Goal: Task Accomplishment & Management: Complete application form

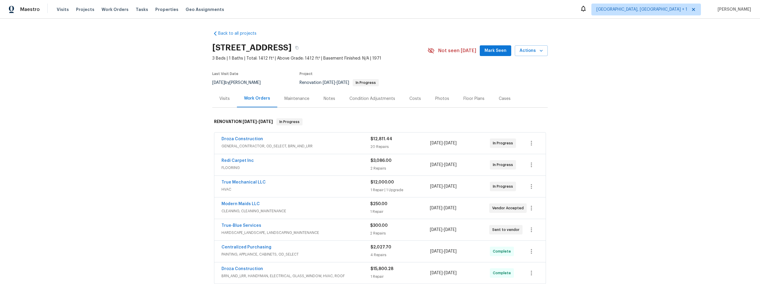
scroll to position [32, 0]
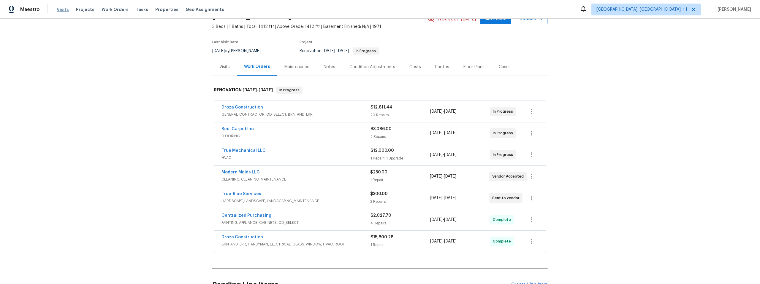
click at [64, 10] on span "Visits" at bounding box center [63, 10] width 12 height 6
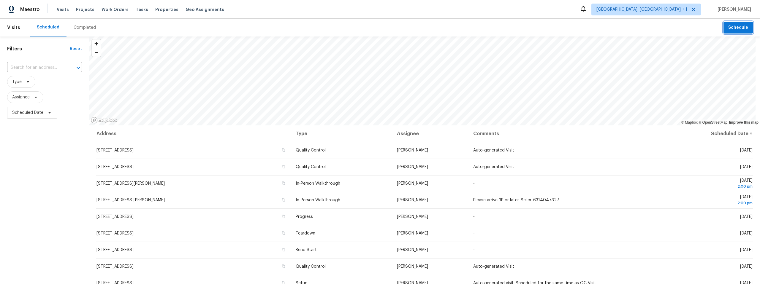
click at [732, 26] on span "Schedule" at bounding box center [738, 27] width 20 height 7
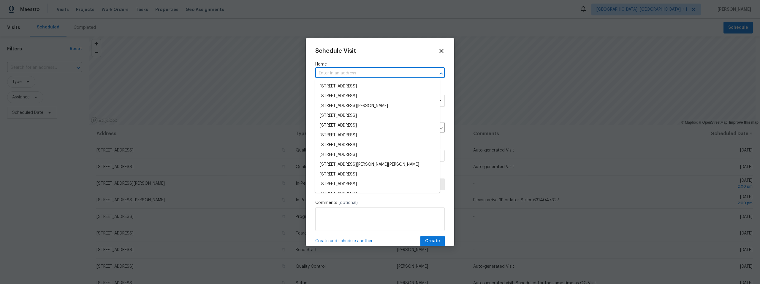
click at [361, 75] on input "text" at bounding box center [371, 73] width 113 height 9
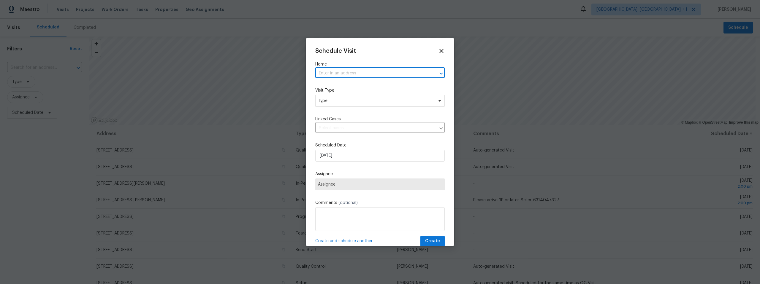
paste input "[STREET_ADDRESS]"
type input "[STREET_ADDRESS]"
click at [363, 85] on li "[STREET_ADDRESS]" at bounding box center [377, 87] width 125 height 10
click at [357, 99] on span "Type" at bounding box center [375, 101] width 115 height 6
type input "new"
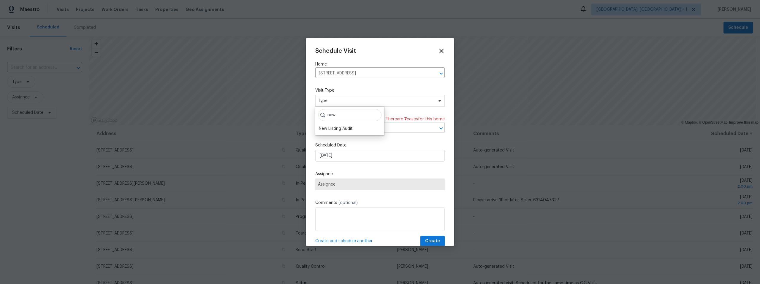
click at [338, 129] on div "New Listing Audit" at bounding box center [336, 129] width 34 height 6
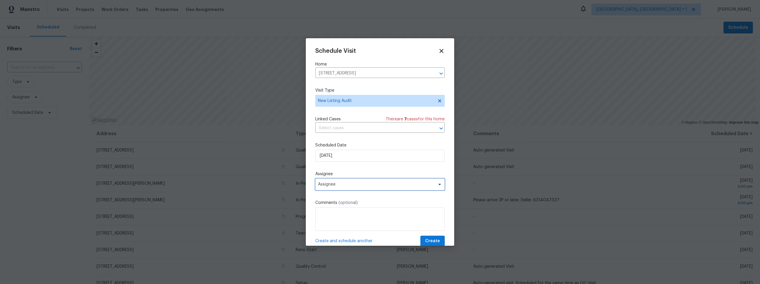
click at [358, 186] on span "Assignee" at bounding box center [376, 184] width 116 height 5
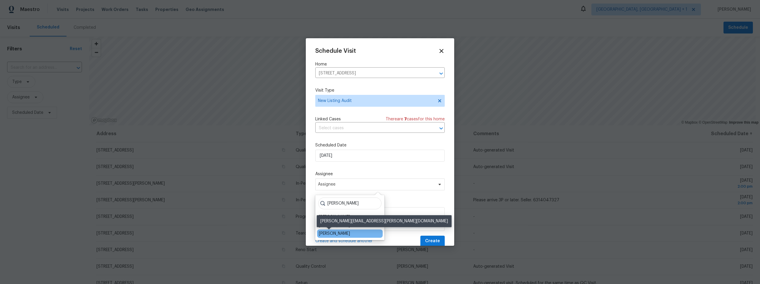
type input "[PERSON_NAME]"
click at [336, 233] on div "[PERSON_NAME]" at bounding box center [334, 234] width 31 height 6
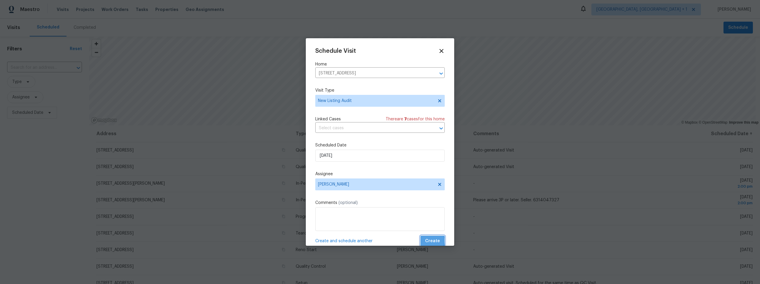
click at [422, 241] on button "Create" at bounding box center [432, 241] width 24 height 11
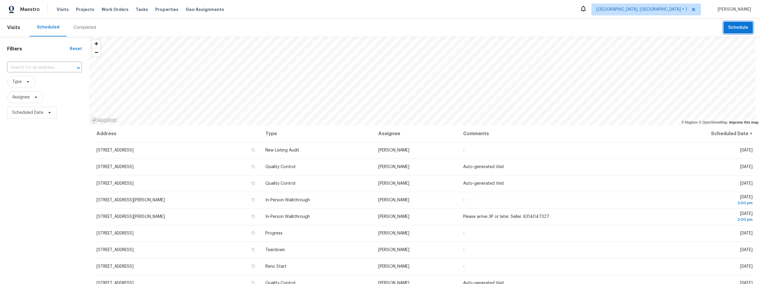
click at [731, 30] on span "Schedule" at bounding box center [738, 27] width 20 height 7
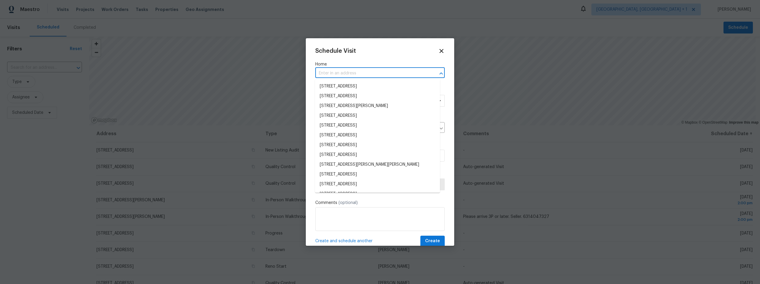
paste input "[STREET_ADDRESS]"
type input "[STREET_ADDRESS]"
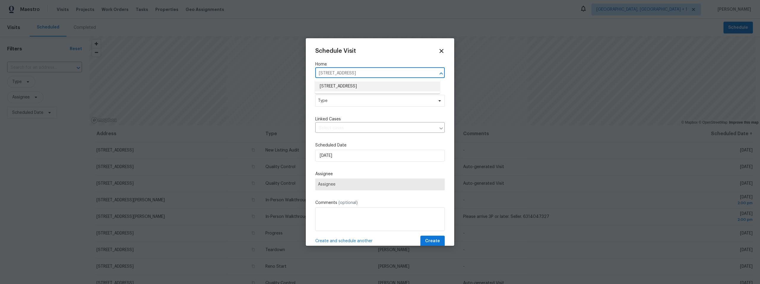
click at [357, 85] on li "[STREET_ADDRESS]" at bounding box center [377, 87] width 125 height 10
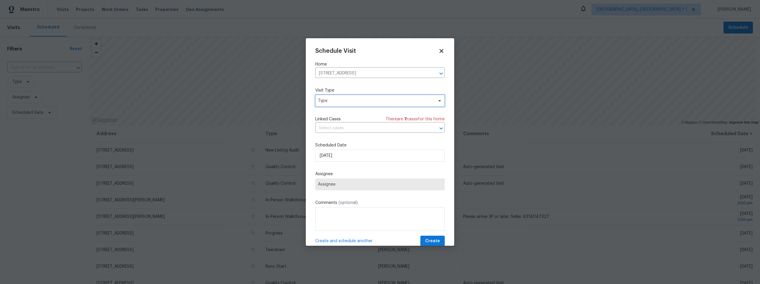
click at [355, 99] on span "Type" at bounding box center [375, 101] width 115 height 6
type input "pr"
click at [331, 153] on div "Progress" at bounding box center [327, 154] width 17 height 6
click at [351, 187] on span "Assignee" at bounding box center [376, 184] width 116 height 5
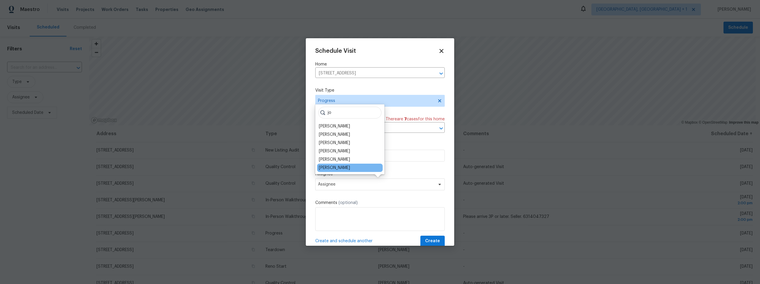
type input "jo"
click at [340, 167] on div "[PERSON_NAME]" at bounding box center [350, 168] width 66 height 8
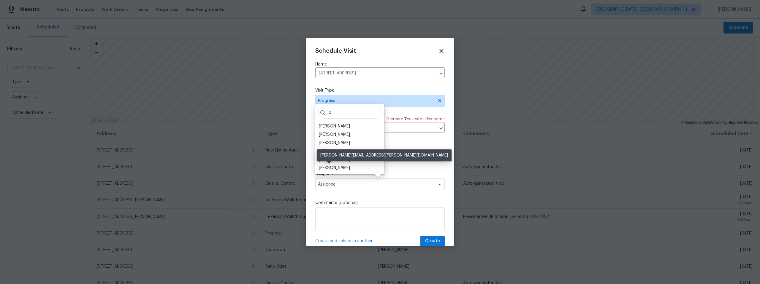
click at [331, 168] on div "[PERSON_NAME]" at bounding box center [334, 168] width 31 height 6
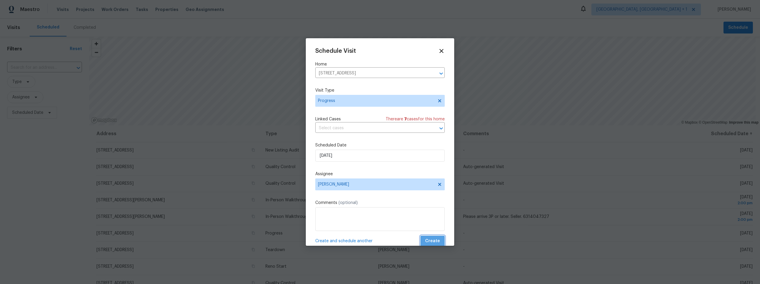
click at [429, 240] on span "Create" at bounding box center [432, 241] width 15 height 7
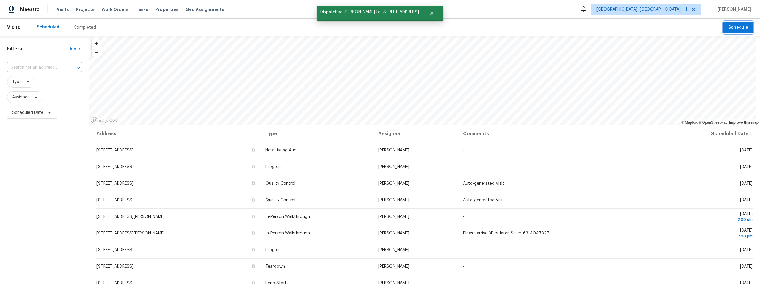
click at [737, 26] on span "Schedule" at bounding box center [738, 27] width 20 height 7
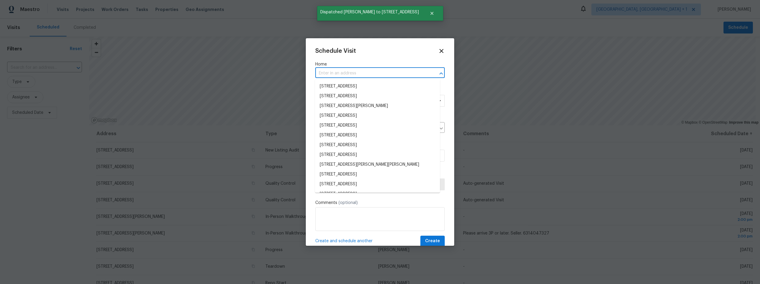
paste input "[STREET_ADDRESS]"
type input "[STREET_ADDRESS]"
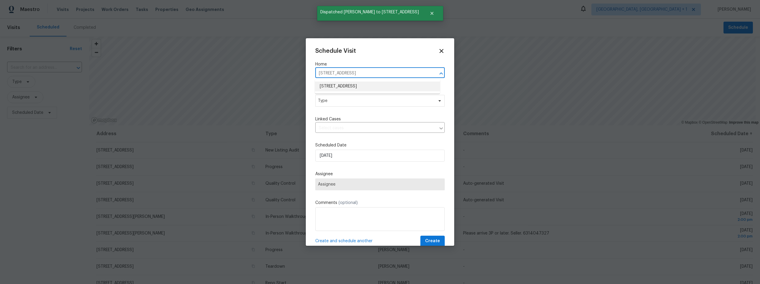
click at [361, 84] on li "[STREET_ADDRESS]" at bounding box center [377, 87] width 125 height 10
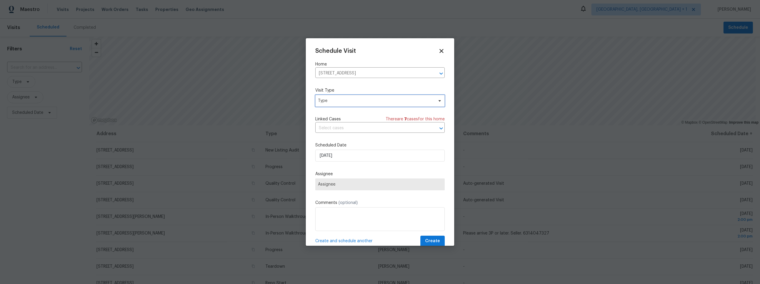
click at [355, 100] on span "Type" at bounding box center [375, 101] width 115 height 6
type input "new"
click at [348, 129] on div "New Listing Audit" at bounding box center [336, 129] width 34 height 6
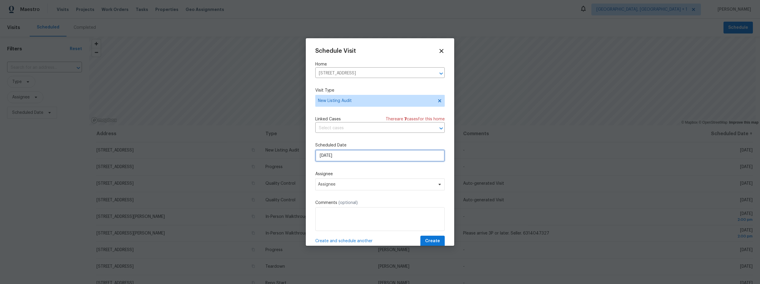
click at [348, 157] on input "[DATE]" at bounding box center [379, 156] width 129 height 12
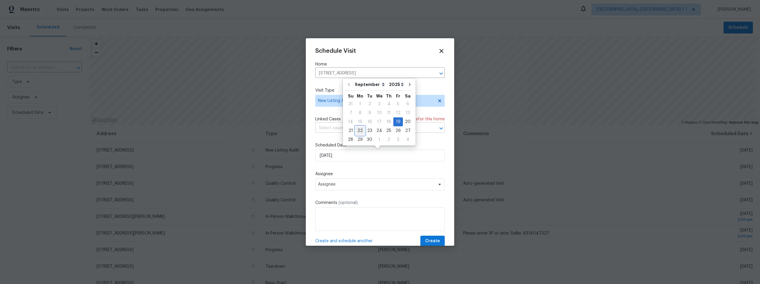
click at [361, 130] on div "22" at bounding box center [360, 131] width 10 height 8
type input "[DATE]"
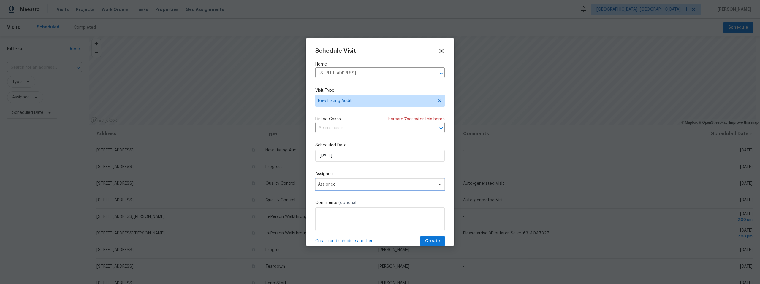
click at [347, 185] on span "Assignee" at bounding box center [376, 184] width 116 height 5
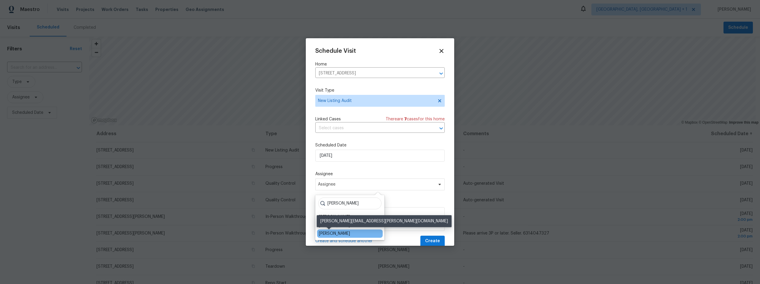
type input "[PERSON_NAME]"
click at [333, 232] on div "[PERSON_NAME]" at bounding box center [334, 234] width 31 height 6
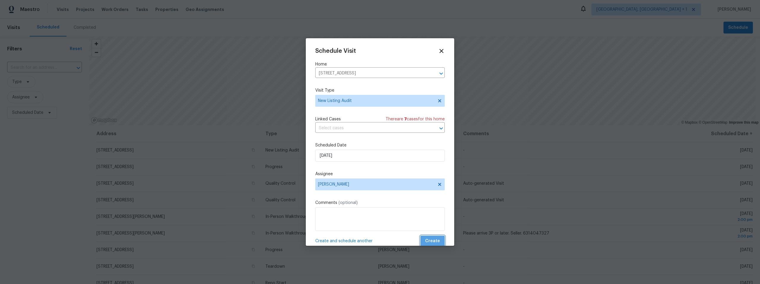
click at [429, 240] on span "Create" at bounding box center [432, 241] width 15 height 7
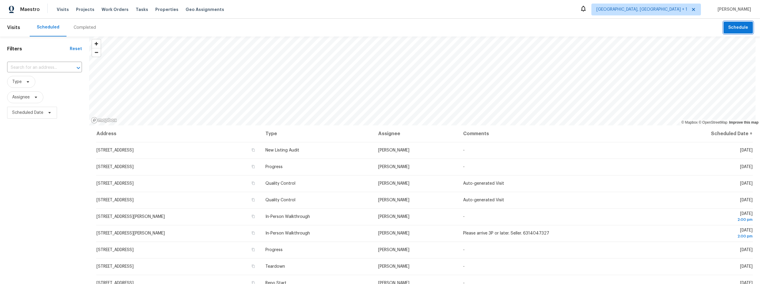
click at [736, 31] on button "Schedule" at bounding box center [738, 28] width 29 height 12
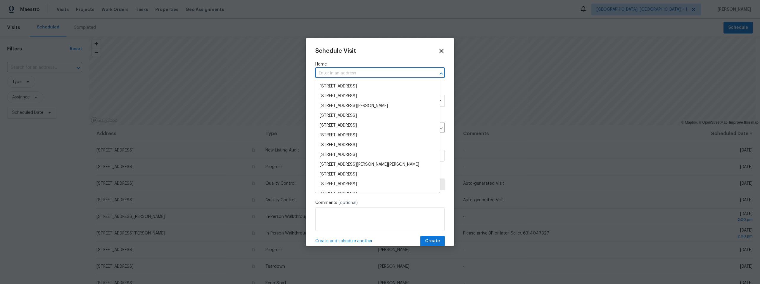
paste input "[STREET_ADDRESS]"
type input "[STREET_ADDRESS]"
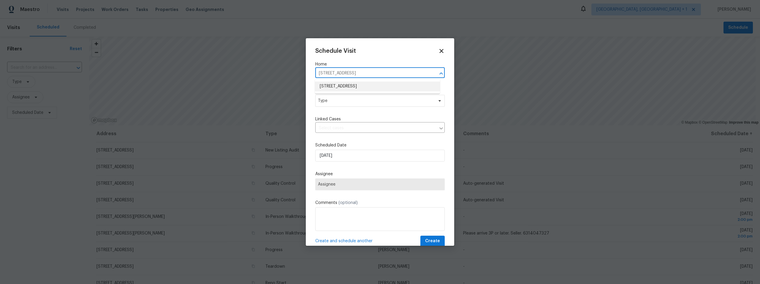
click at [352, 86] on li "[STREET_ADDRESS]" at bounding box center [377, 87] width 125 height 10
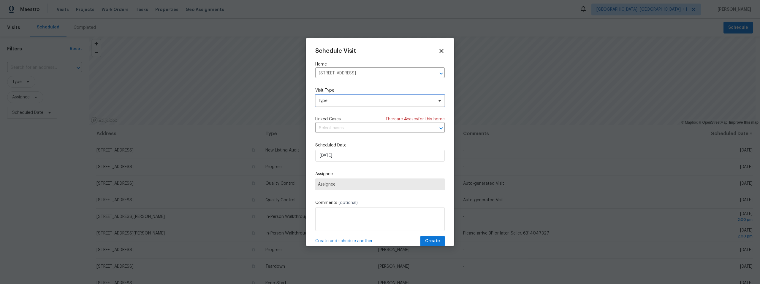
click at [350, 101] on span "Type" at bounding box center [375, 101] width 115 height 6
type input "pr"
click at [341, 151] on div "Progress" at bounding box center [350, 154] width 66 height 8
click at [332, 154] on div "Progress" at bounding box center [327, 154] width 17 height 6
click at [349, 184] on span "Assignee" at bounding box center [376, 184] width 116 height 5
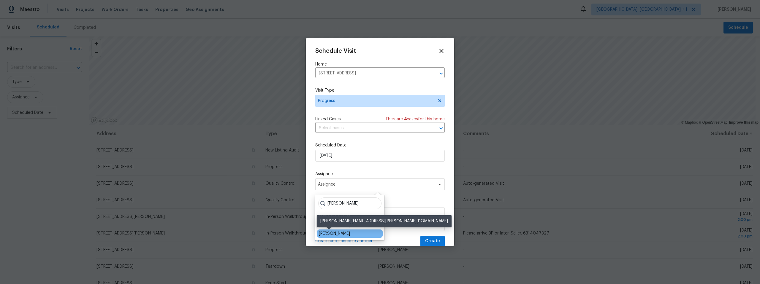
type input "[PERSON_NAME]"
click at [335, 236] on div "[PERSON_NAME]" at bounding box center [334, 234] width 31 height 6
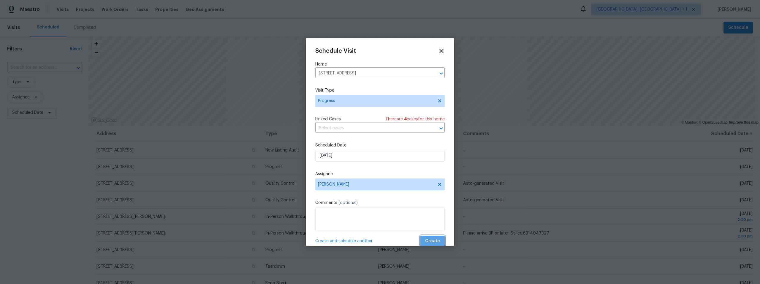
click at [428, 239] on span "Create" at bounding box center [432, 241] width 15 height 7
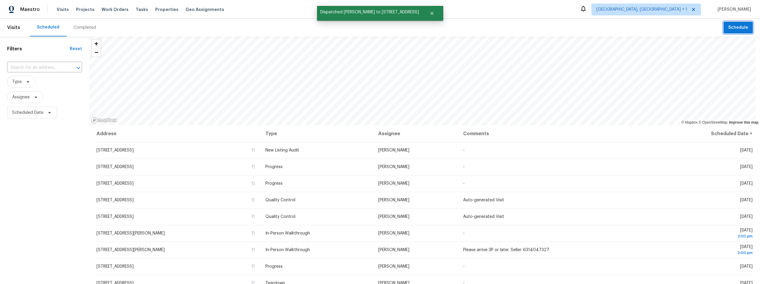
click at [732, 26] on span "Schedule" at bounding box center [738, 27] width 20 height 7
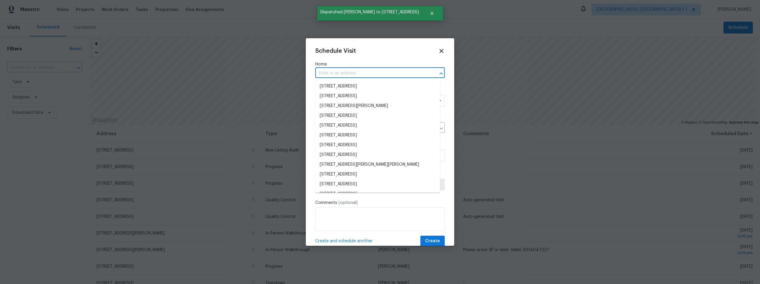
paste input "[STREET_ADDRESS]"
type input "[STREET_ADDRESS]"
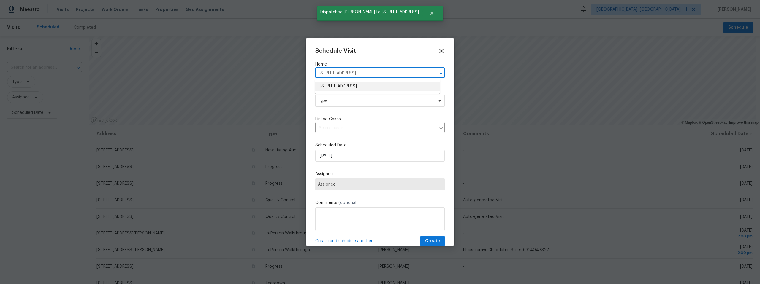
click at [356, 88] on li "[STREET_ADDRESS]" at bounding box center [377, 87] width 125 height 10
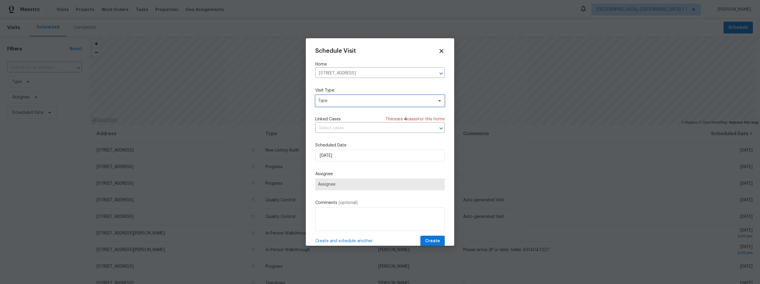
click at [351, 101] on span "Type" at bounding box center [375, 101] width 115 height 6
type input "new"
click at [363, 127] on div "New Listing Audit" at bounding box center [350, 129] width 66 height 8
click at [345, 128] on div "New Listing Audit" at bounding box center [336, 129] width 34 height 6
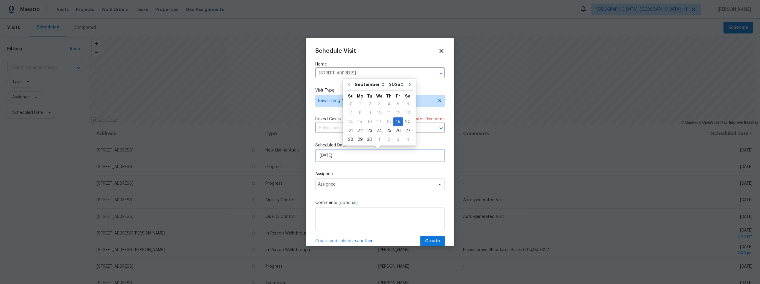
click at [345, 157] on input "[DATE]" at bounding box center [379, 156] width 129 height 12
click at [361, 131] on div "22" at bounding box center [360, 131] width 10 height 8
type input "[DATE]"
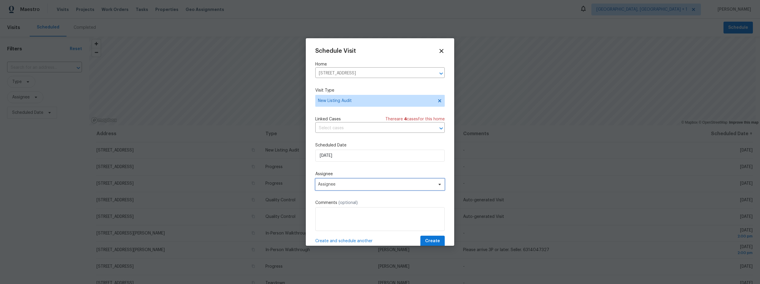
click at [350, 185] on span "Assignee" at bounding box center [376, 184] width 116 height 5
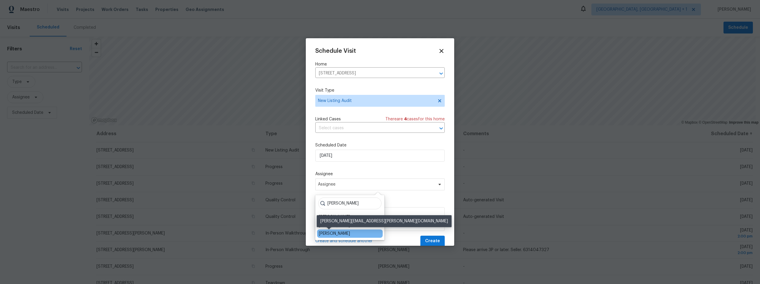
type input "[PERSON_NAME]"
click at [330, 231] on div "[PERSON_NAME]" at bounding box center [334, 234] width 31 height 6
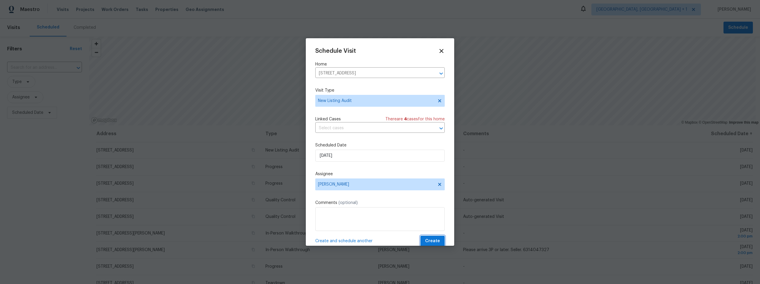
click at [433, 239] on span "Create" at bounding box center [432, 241] width 15 height 7
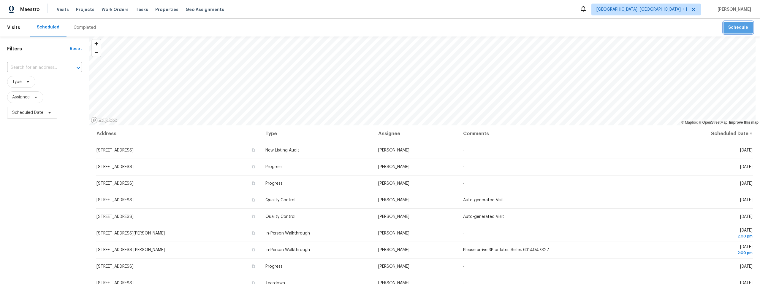
click at [741, 28] on span "Schedule" at bounding box center [738, 27] width 20 height 7
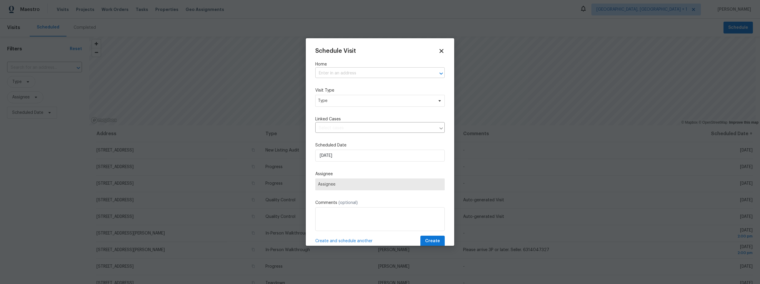
click at [338, 73] on input "text" at bounding box center [371, 73] width 113 height 9
paste input "[STREET_ADDRESS]"
type input "[STREET_ADDRESS]"
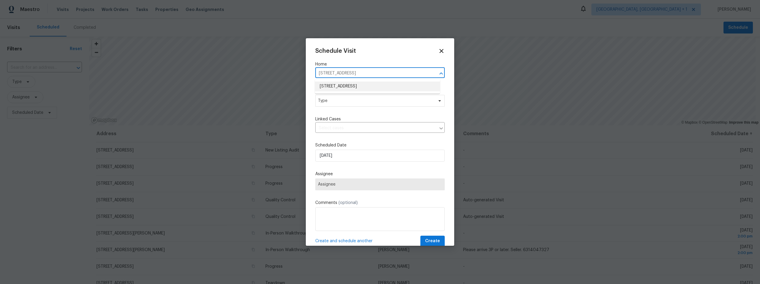
click at [353, 86] on li "[STREET_ADDRESS]" at bounding box center [377, 87] width 125 height 10
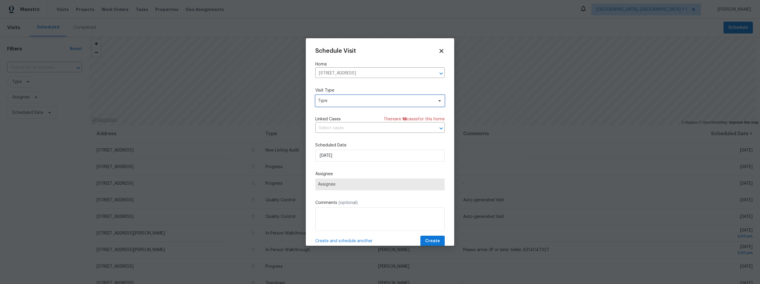
click at [351, 102] on span "Type" at bounding box center [375, 101] width 115 height 6
type input "pr"
click at [335, 155] on div "Progress" at bounding box center [327, 154] width 17 height 6
click at [350, 183] on span "Assignee" at bounding box center [376, 184] width 116 height 5
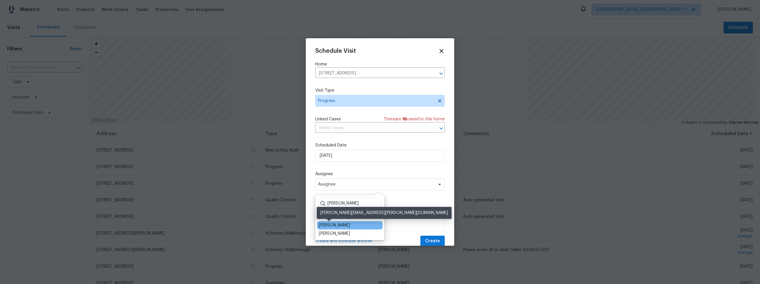
type input "[PERSON_NAME]"
click at [331, 223] on div "[PERSON_NAME]" at bounding box center [334, 226] width 31 height 6
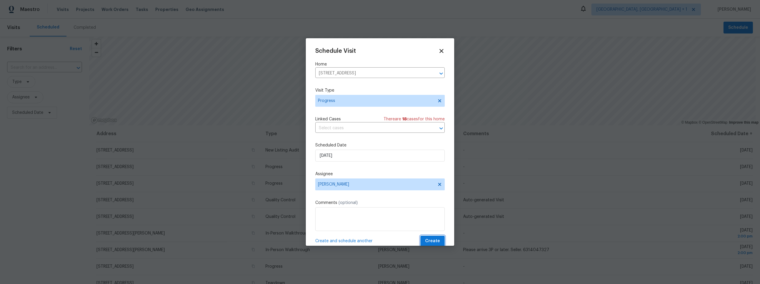
click at [426, 240] on span "Create" at bounding box center [432, 241] width 15 height 7
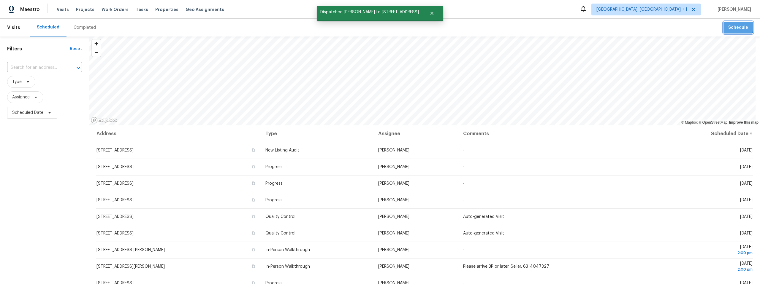
click at [728, 27] on span "Schedule" at bounding box center [738, 27] width 20 height 7
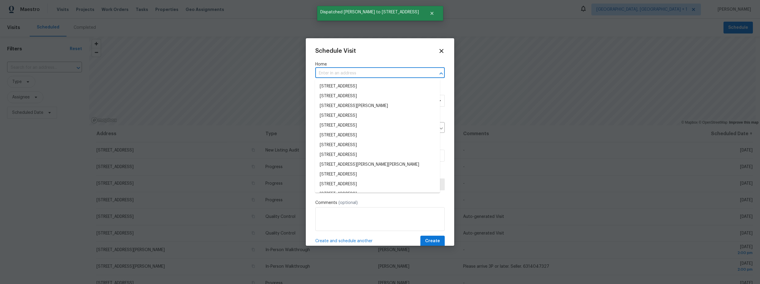
click at [363, 70] on input "text" at bounding box center [371, 73] width 113 height 9
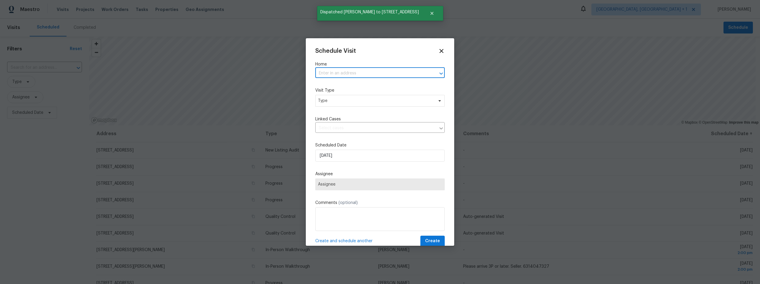
paste input "[STREET_ADDRESS]"
type input "[STREET_ADDRESS]"
click at [358, 86] on li "[STREET_ADDRESS]" at bounding box center [377, 87] width 125 height 10
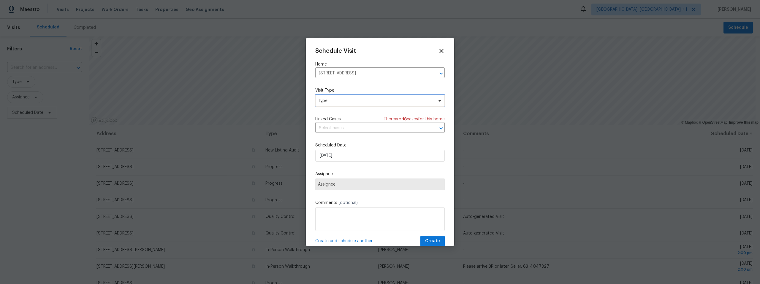
click at [353, 99] on span "Type" at bounding box center [375, 101] width 115 height 6
type input "new"
click at [337, 126] on div "New Listing Audit" at bounding box center [336, 129] width 34 height 6
click at [349, 182] on span "Assignee" at bounding box center [379, 185] width 129 height 12
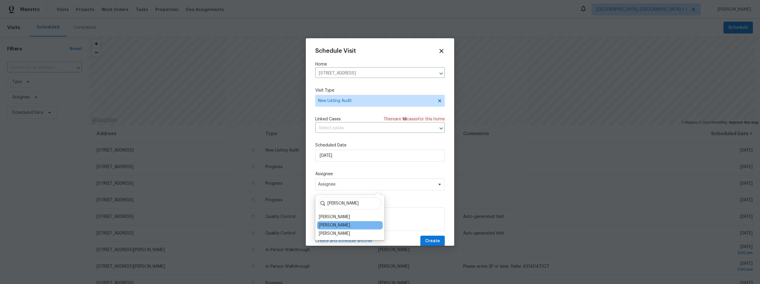
type input "[PERSON_NAME]"
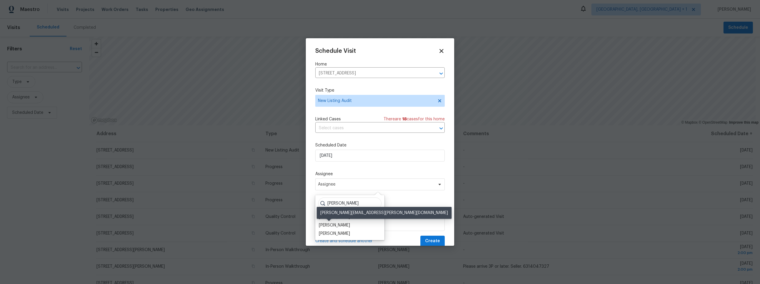
click at [336, 223] on div "[PERSON_NAME]" at bounding box center [334, 226] width 31 height 6
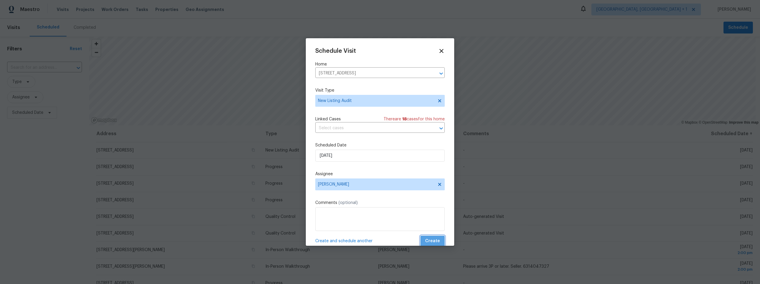
click at [429, 239] on span "Create" at bounding box center [432, 241] width 15 height 7
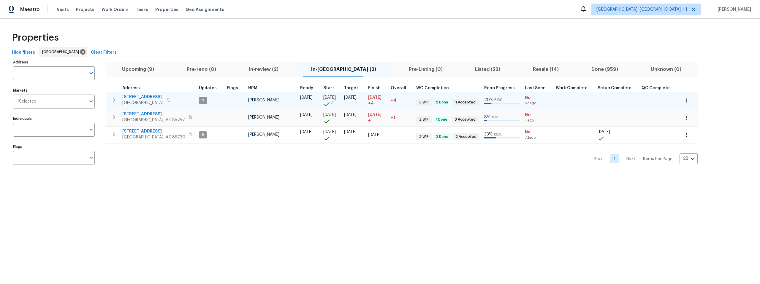
click at [167, 99] on icon "button" at bounding box center [168, 99] width 3 height 3
click at [167, 100] on icon "button" at bounding box center [169, 100] width 4 height 4
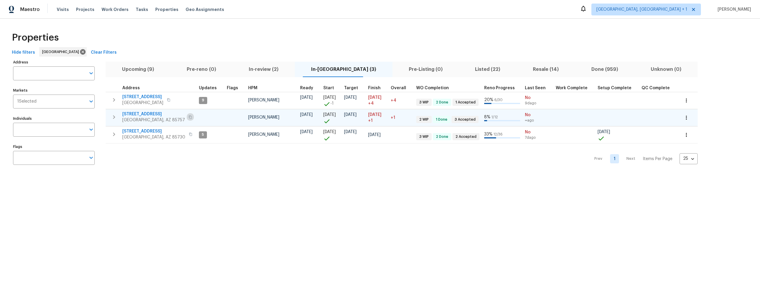
click at [189, 115] on icon "button" at bounding box center [190, 116] width 3 height 3
click at [189, 115] on icon "button" at bounding box center [191, 117] width 4 height 4
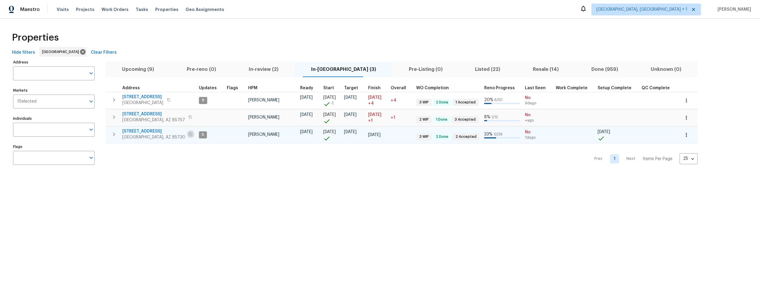
click at [189, 134] on icon "button" at bounding box center [191, 135] width 4 height 4
